Goal: Task Accomplishment & Management: Complete application form

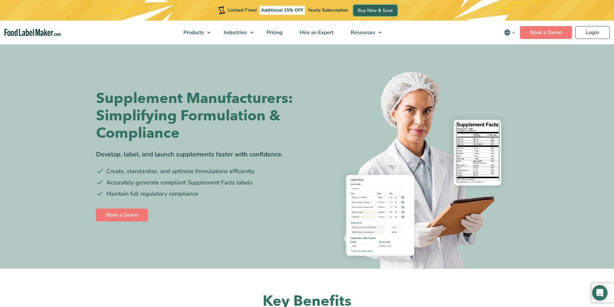
click at [361, 14] on link "Buy Now & Save" at bounding box center [375, 10] width 44 height 11
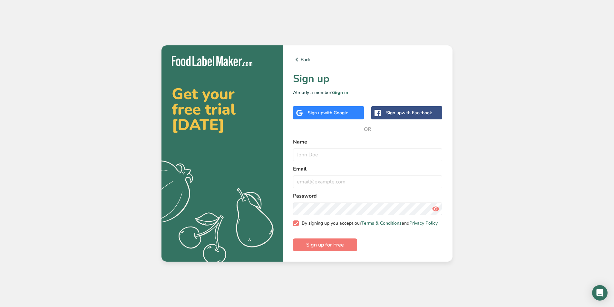
click at [428, 221] on span "By signing up you accept our Terms & Conditions and Privacy Policy" at bounding box center [368, 224] width 139 height 6
click at [297, 221] on input "By signing up you accept our Terms & Conditions and Privacy Policy" at bounding box center [295, 223] width 4 height 4
checkbox input "false"
